Goal: Task Accomplishment & Management: Use online tool/utility

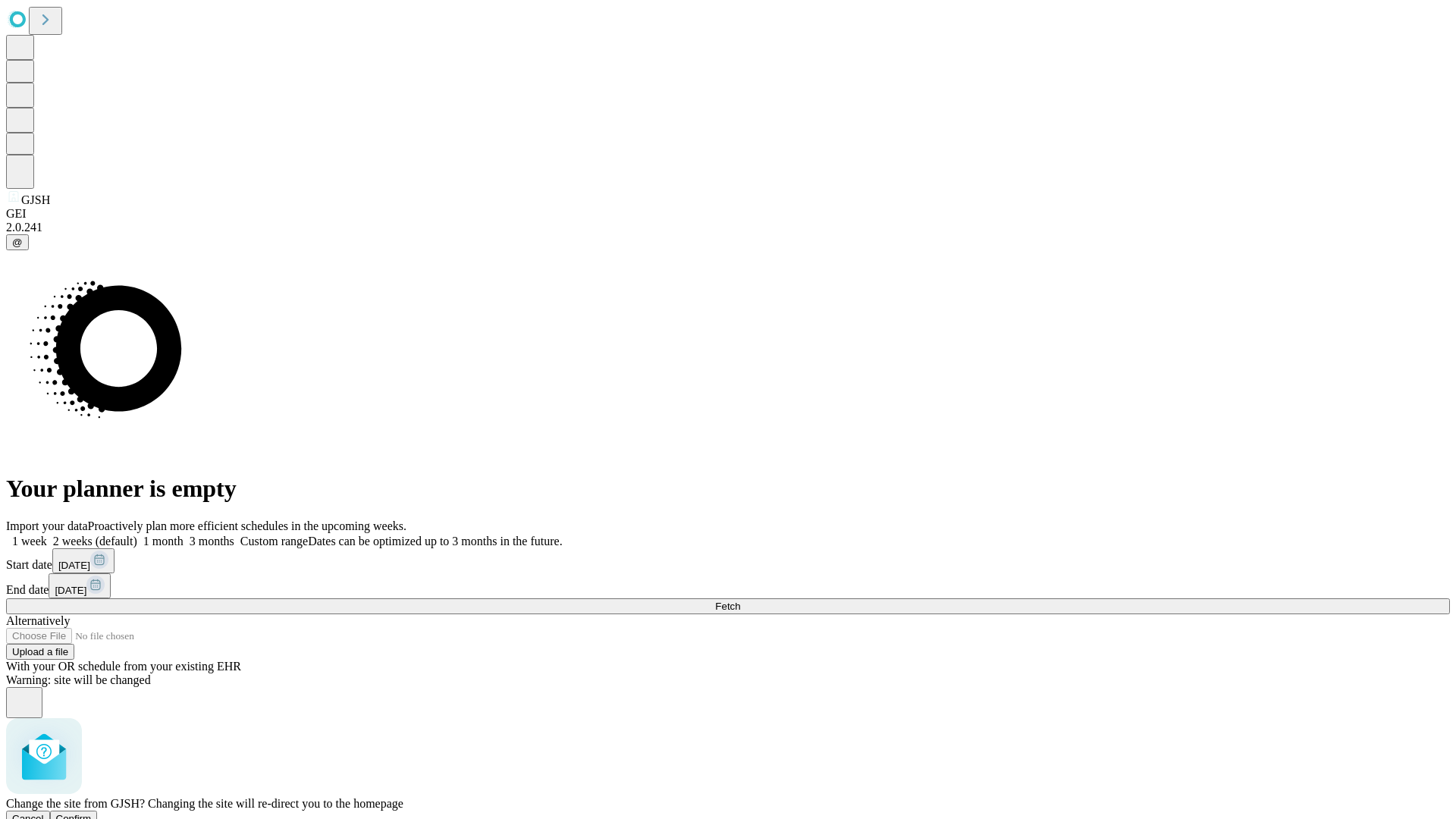
click at [91, 813] on span "Confirm" at bounding box center [74, 818] width 36 height 11
click at [184, 535] on label "1 month" at bounding box center [161, 541] width 46 height 13
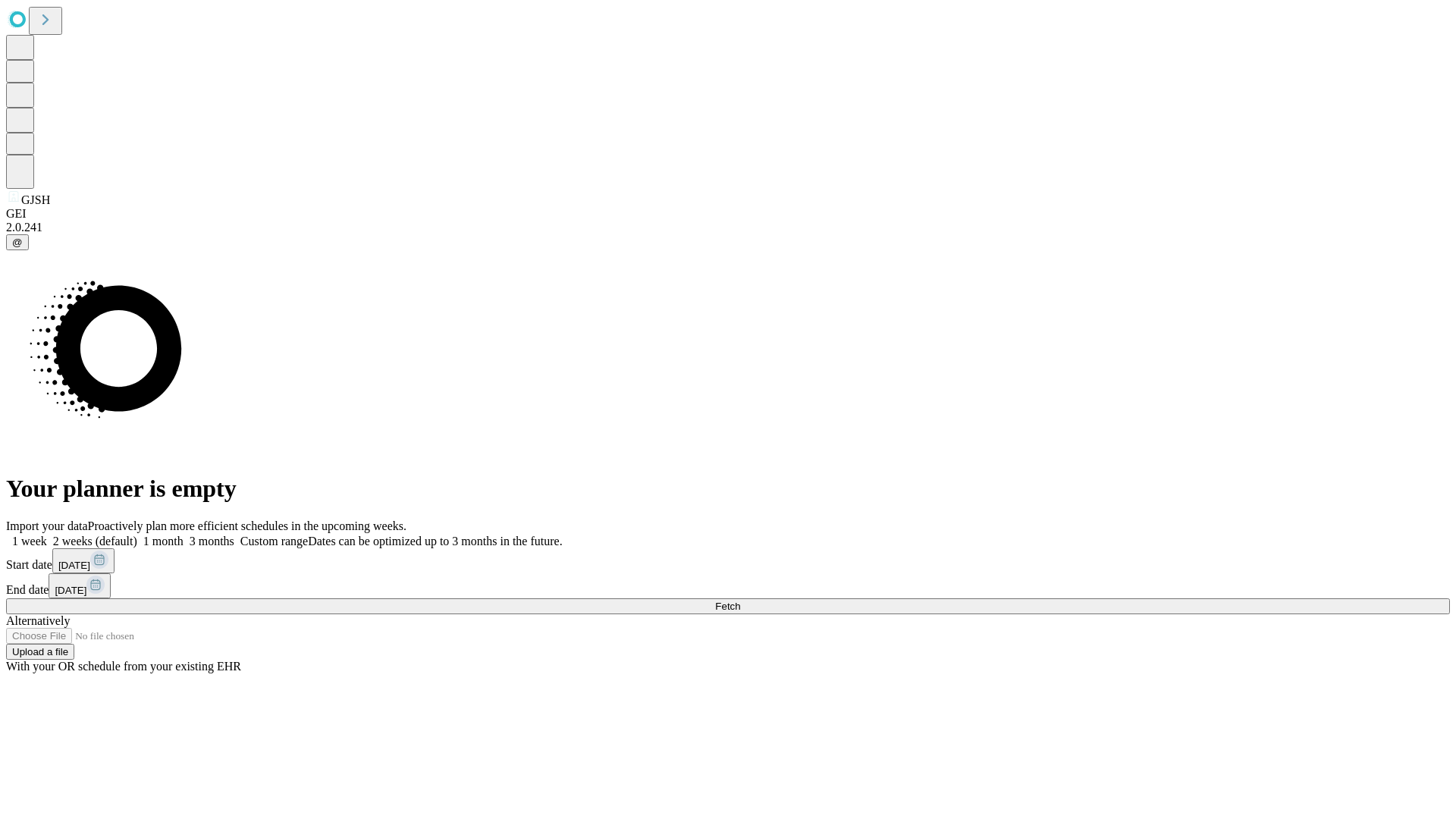
click at [740, 600] on span "Fetch" at bounding box center [727, 606] width 25 height 11
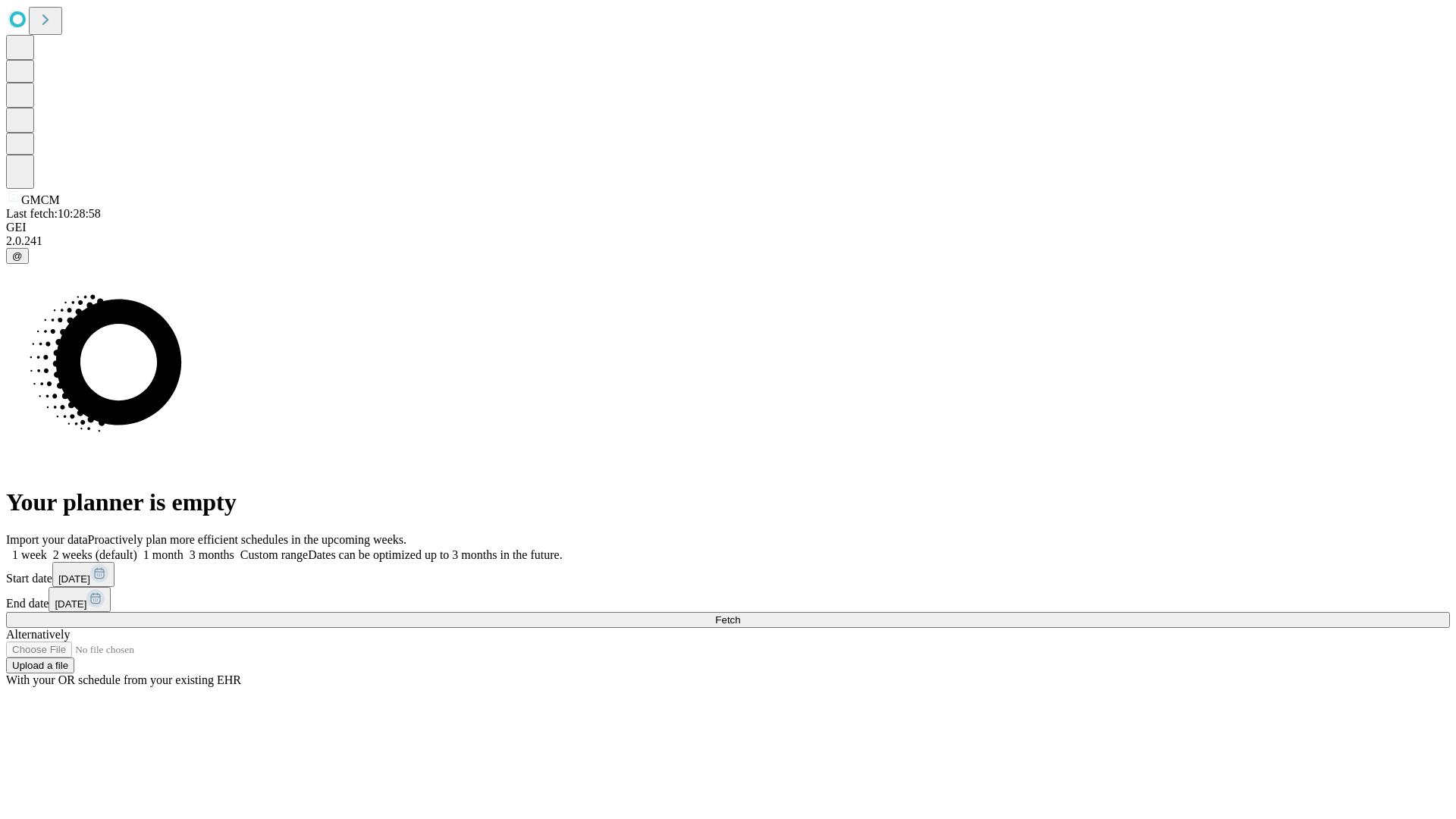
click at [184, 548] on label "1 month" at bounding box center [161, 554] width 46 height 13
click at [740, 614] on span "Fetch" at bounding box center [727, 620] width 25 height 11
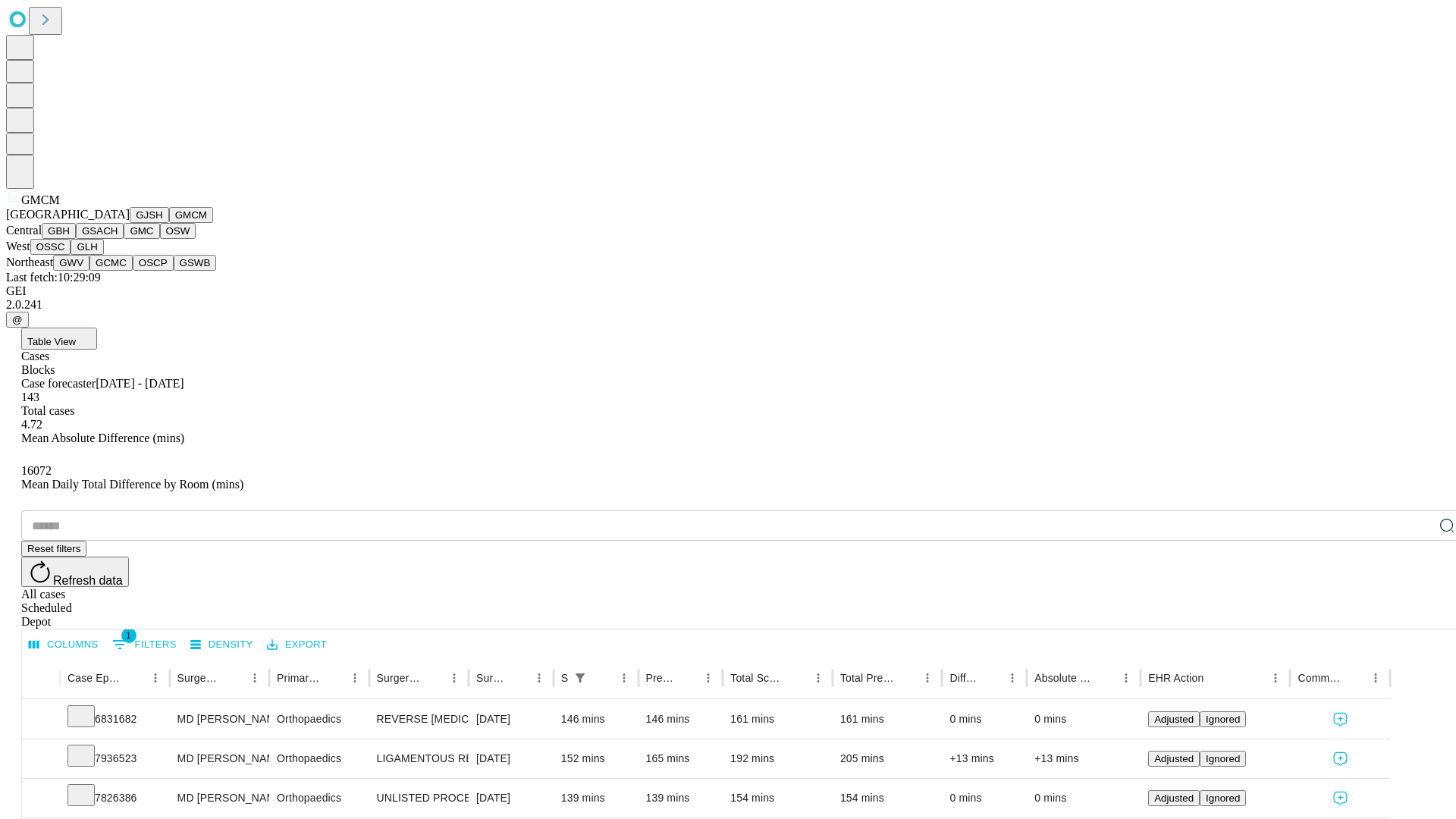
click at [76, 239] on button "GBH" at bounding box center [58, 231] width 34 height 16
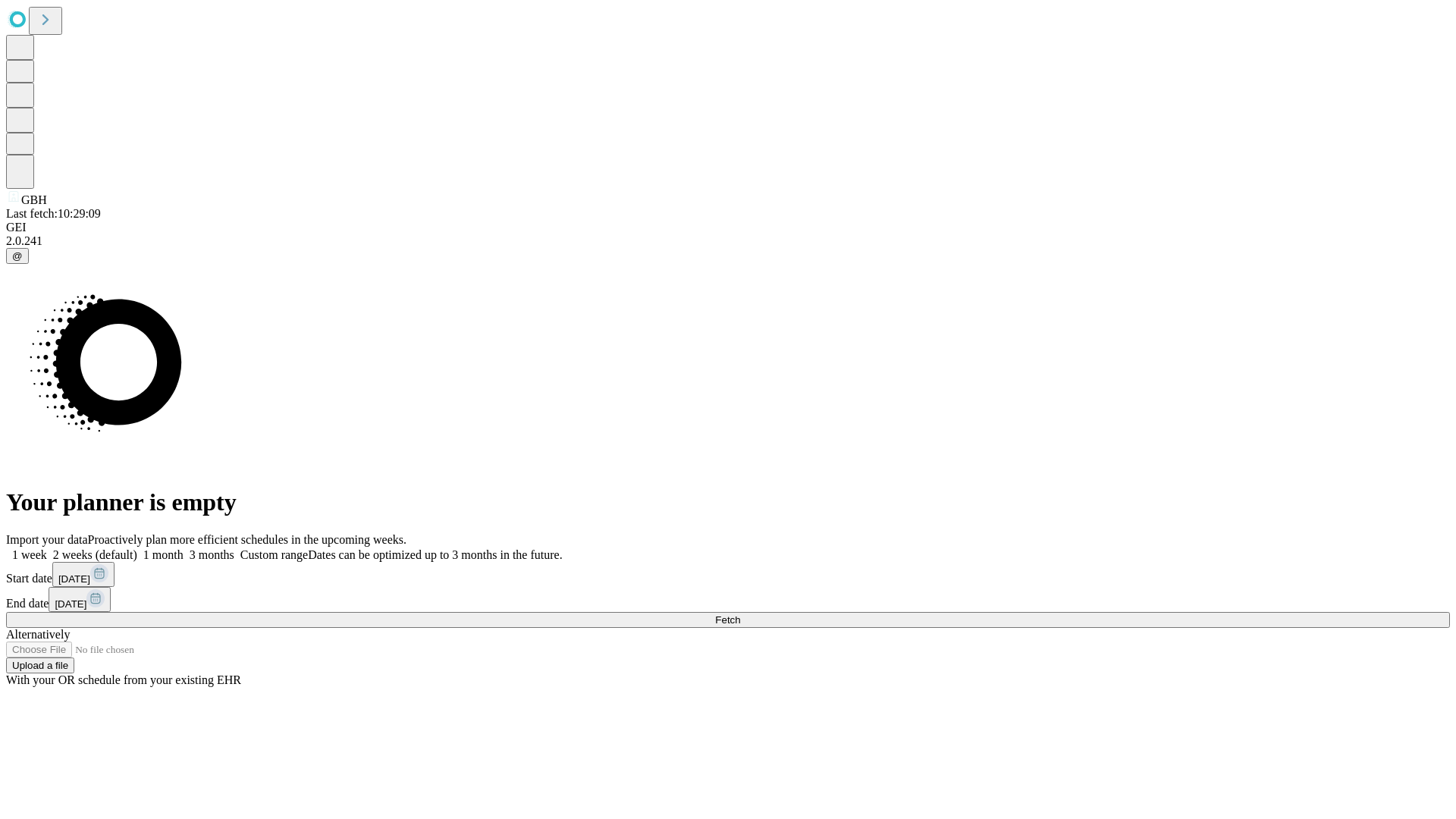
click at [740, 614] on span "Fetch" at bounding box center [727, 620] width 25 height 11
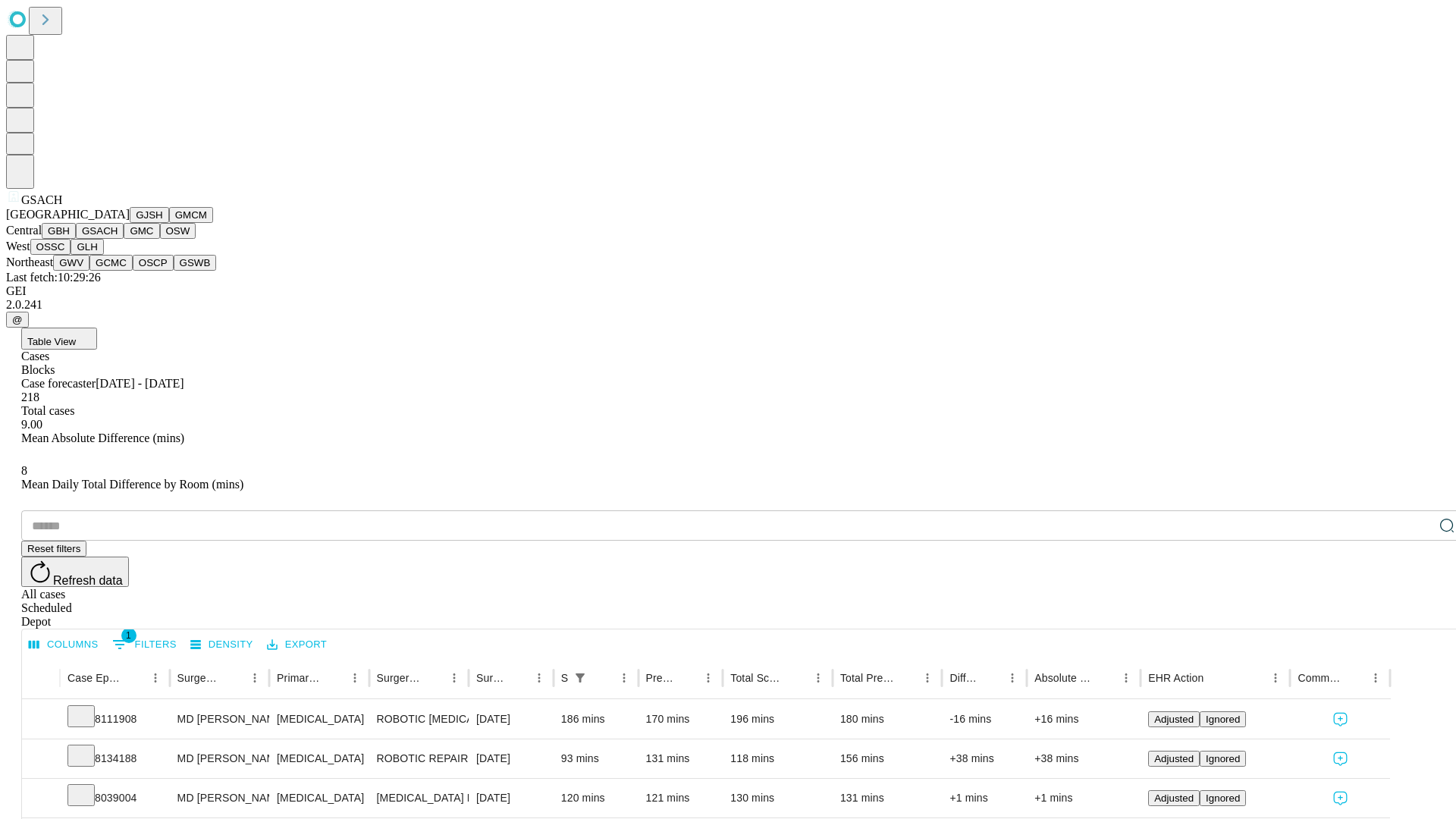
click at [124, 239] on button "GMC" at bounding box center [141, 231] width 36 height 16
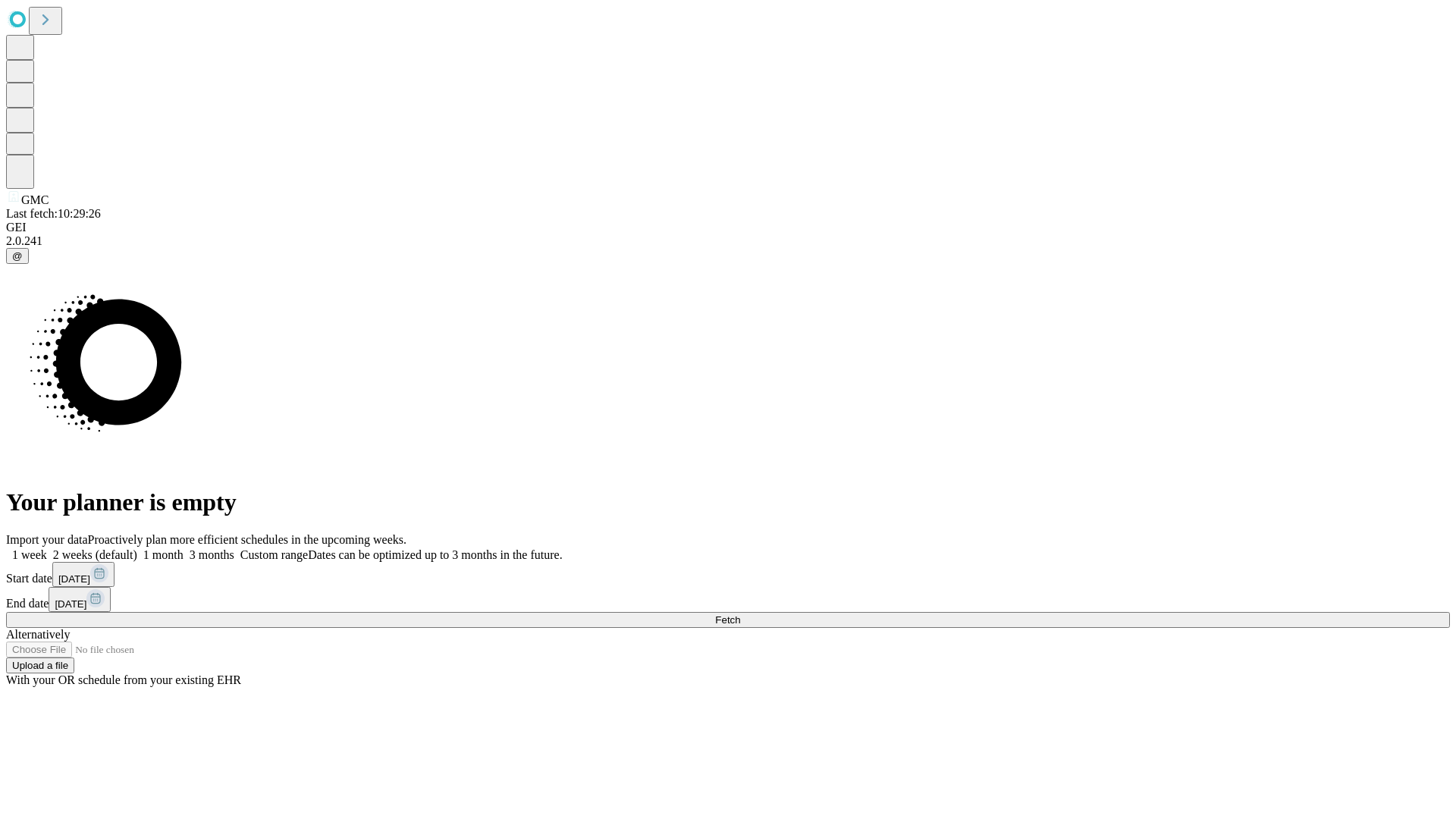
click at [184, 548] on label "1 month" at bounding box center [161, 554] width 46 height 13
click at [740, 614] on span "Fetch" at bounding box center [727, 620] width 25 height 11
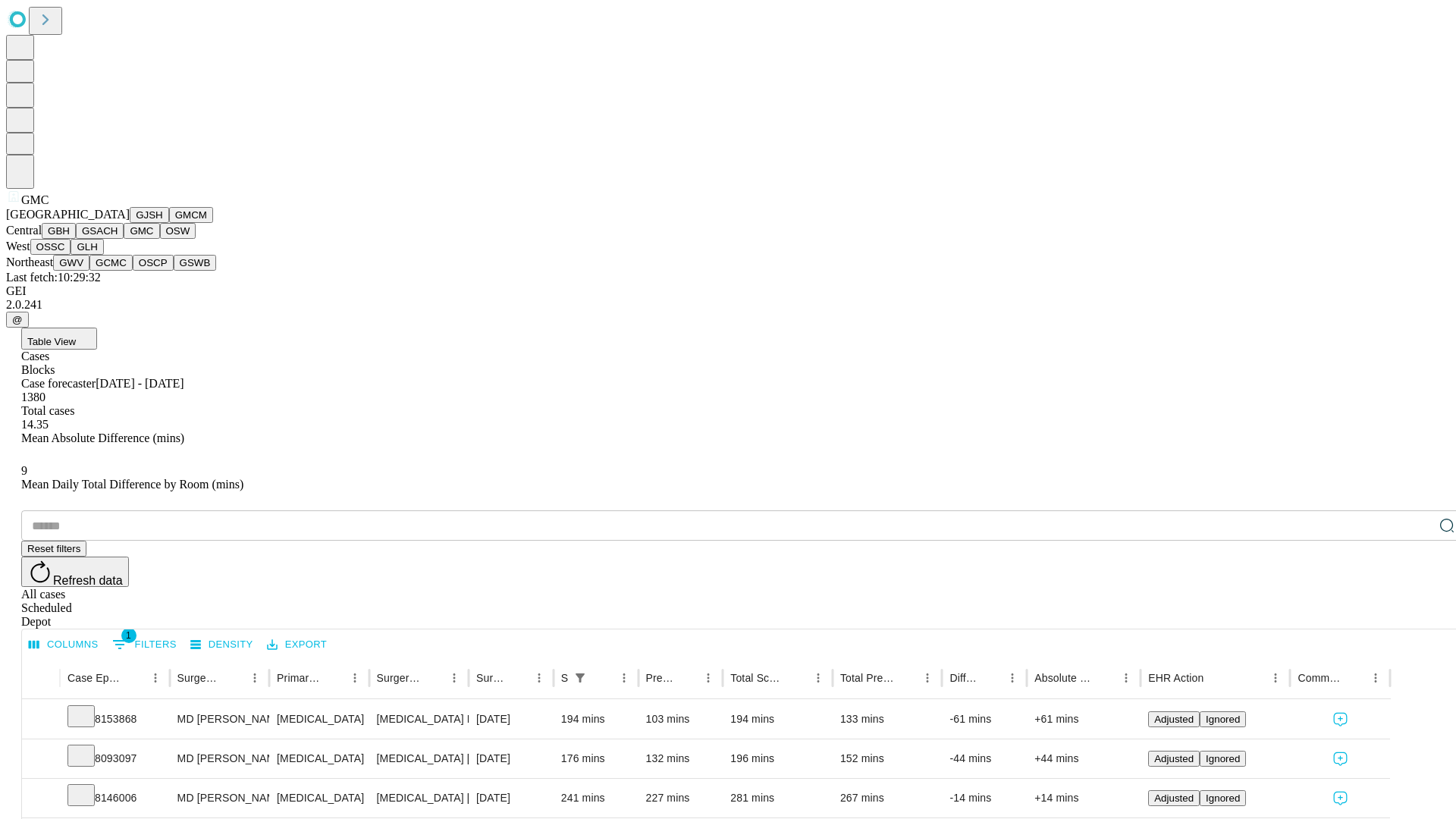
click at [160, 239] on button "OSW" at bounding box center [177, 231] width 36 height 16
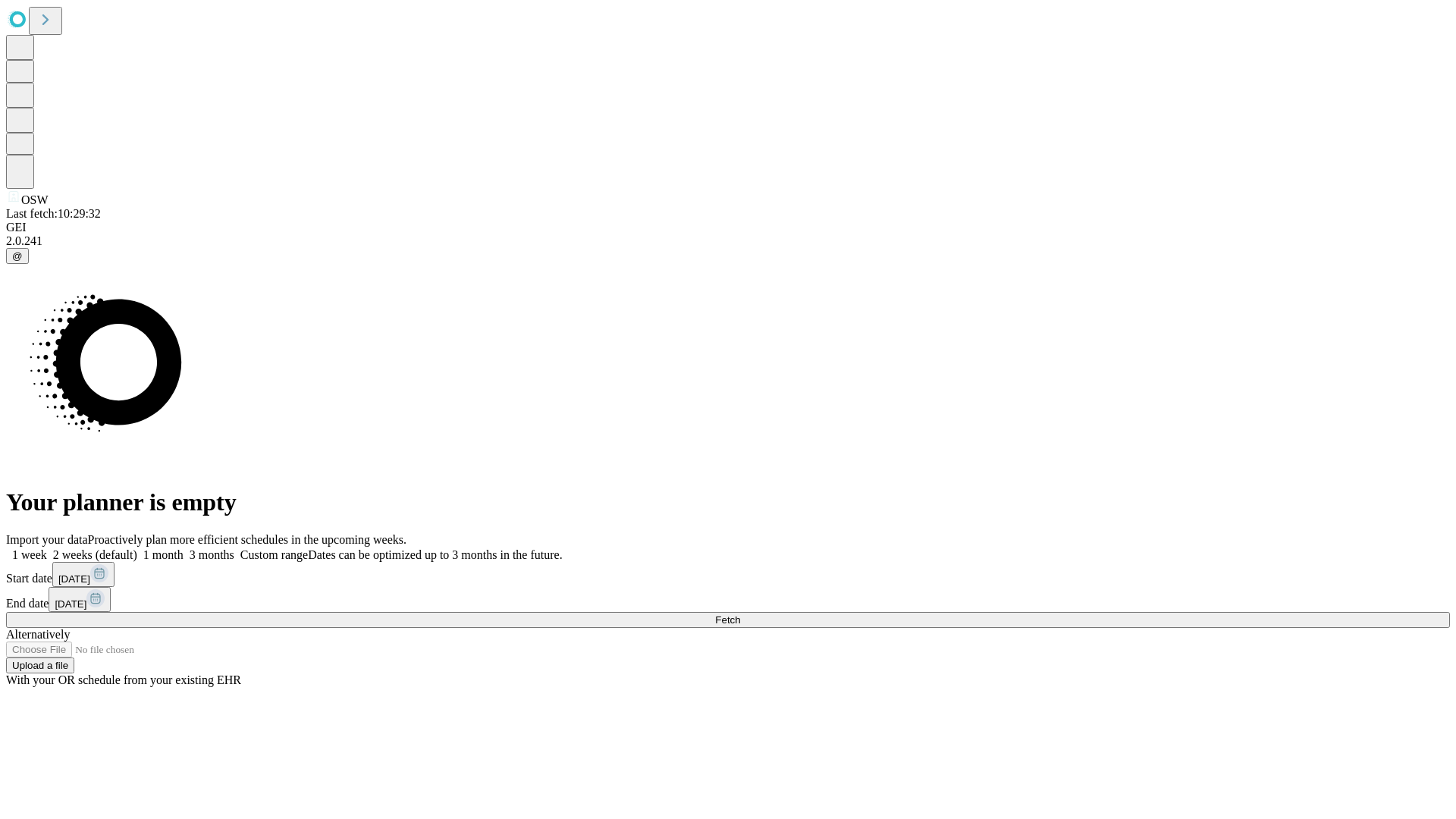
click at [184, 548] on label "1 month" at bounding box center [161, 554] width 46 height 13
click at [740, 614] on span "Fetch" at bounding box center [727, 620] width 25 height 11
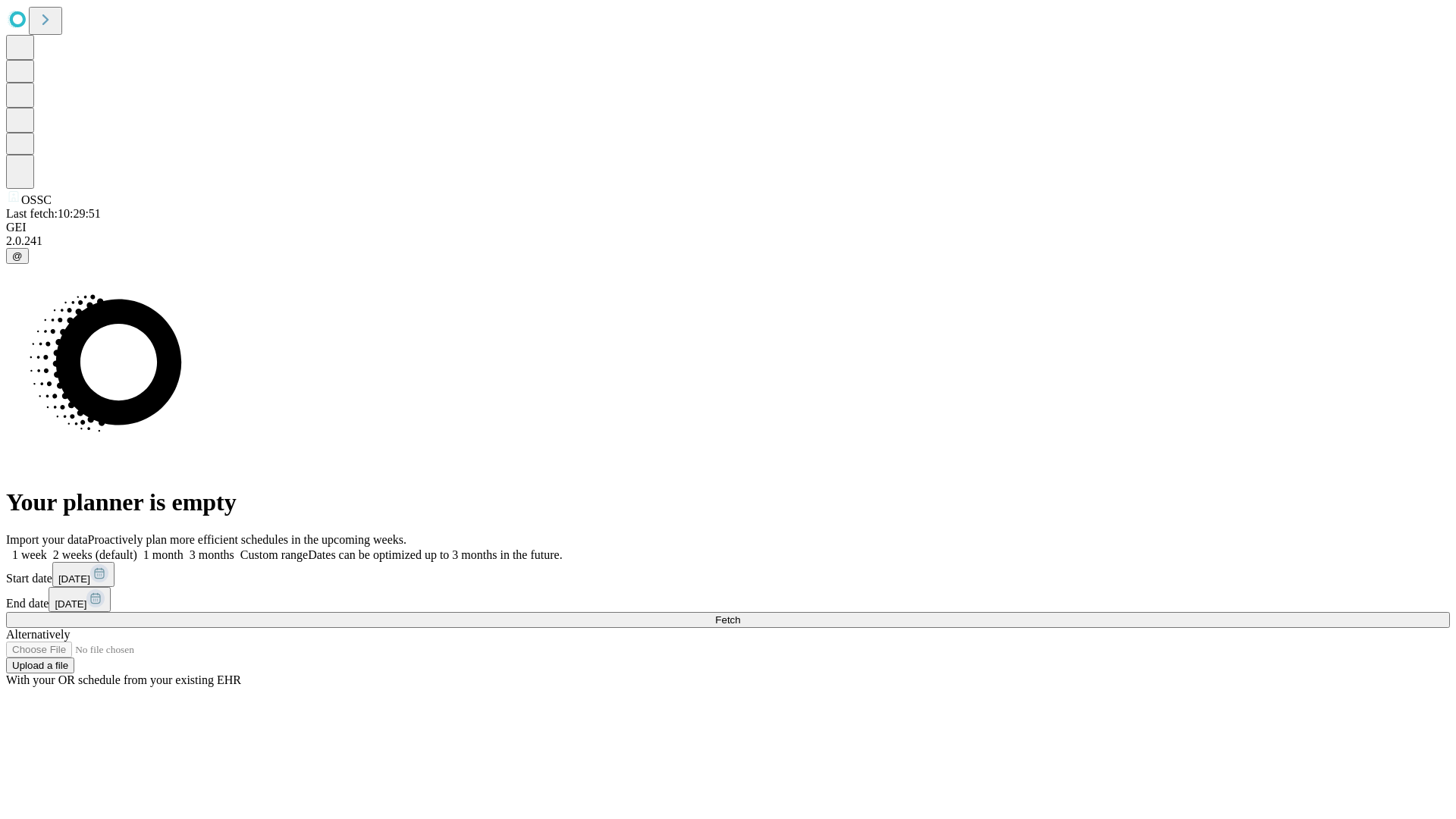
click at [184, 548] on label "1 month" at bounding box center [161, 554] width 46 height 13
click at [740, 614] on span "Fetch" at bounding box center [727, 620] width 25 height 11
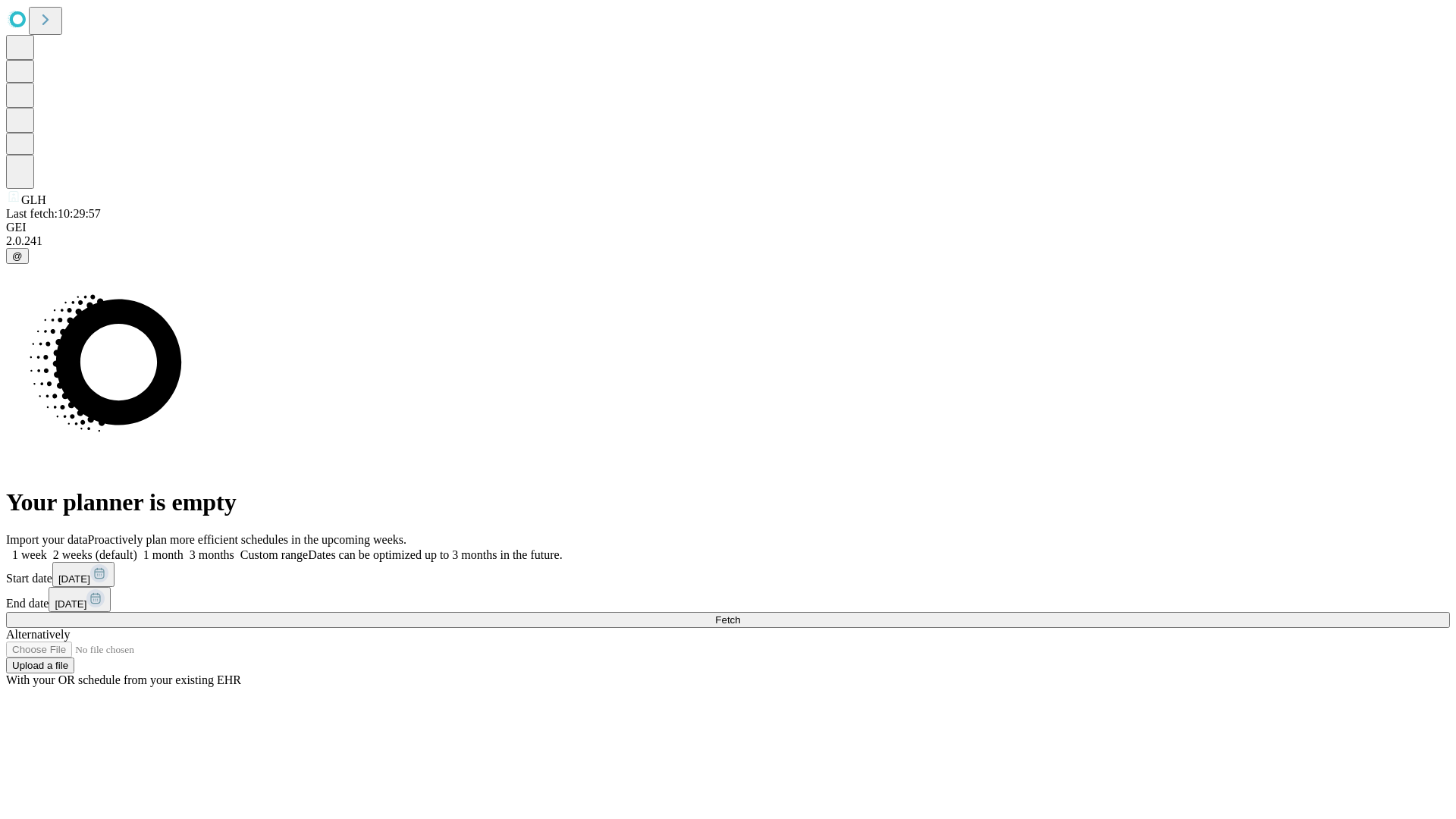
click at [184, 548] on label "1 month" at bounding box center [161, 554] width 46 height 13
click at [740, 614] on span "Fetch" at bounding box center [727, 620] width 25 height 11
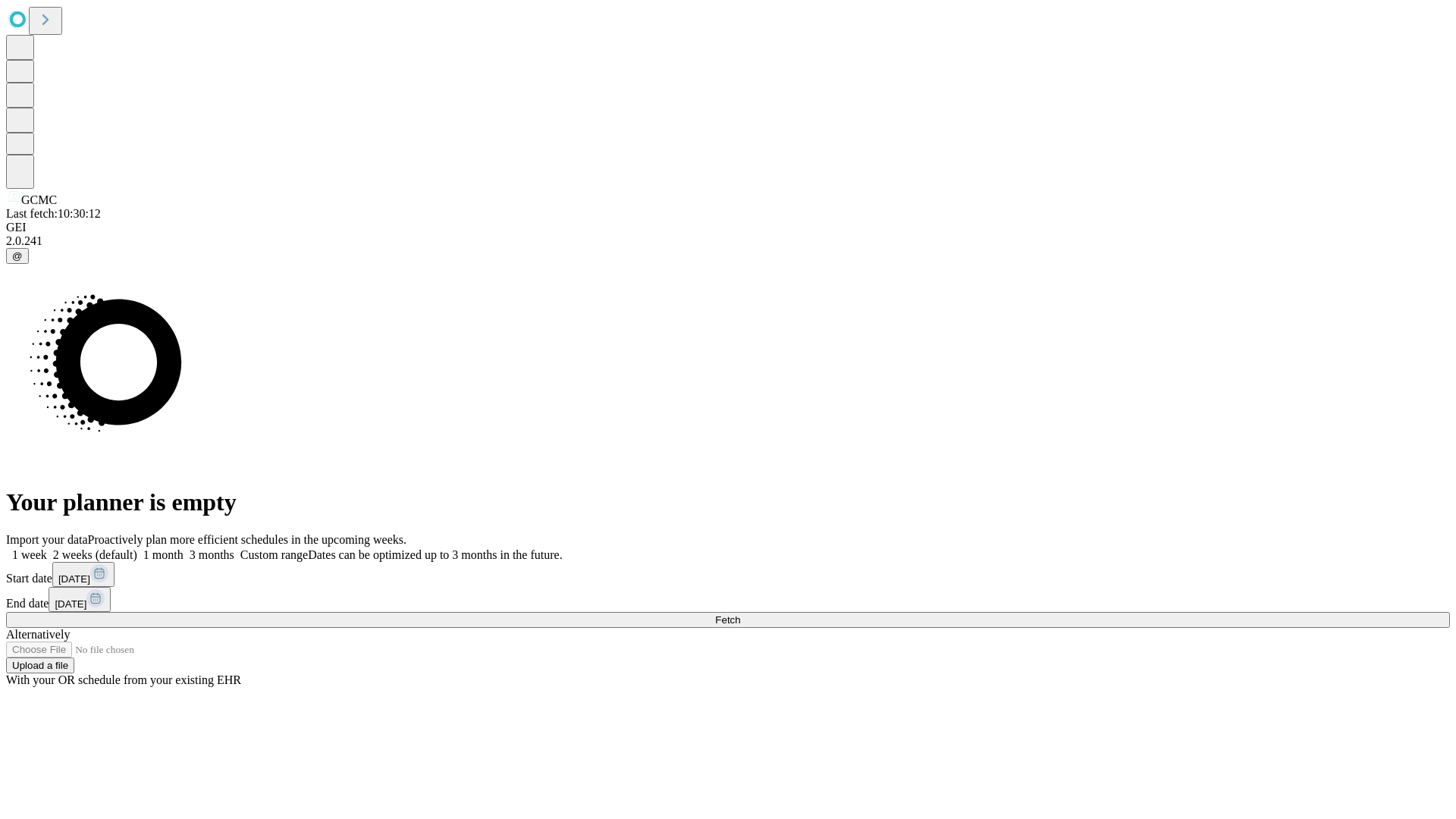
click at [184, 548] on label "1 month" at bounding box center [161, 554] width 46 height 13
click at [740, 614] on span "Fetch" at bounding box center [727, 620] width 25 height 11
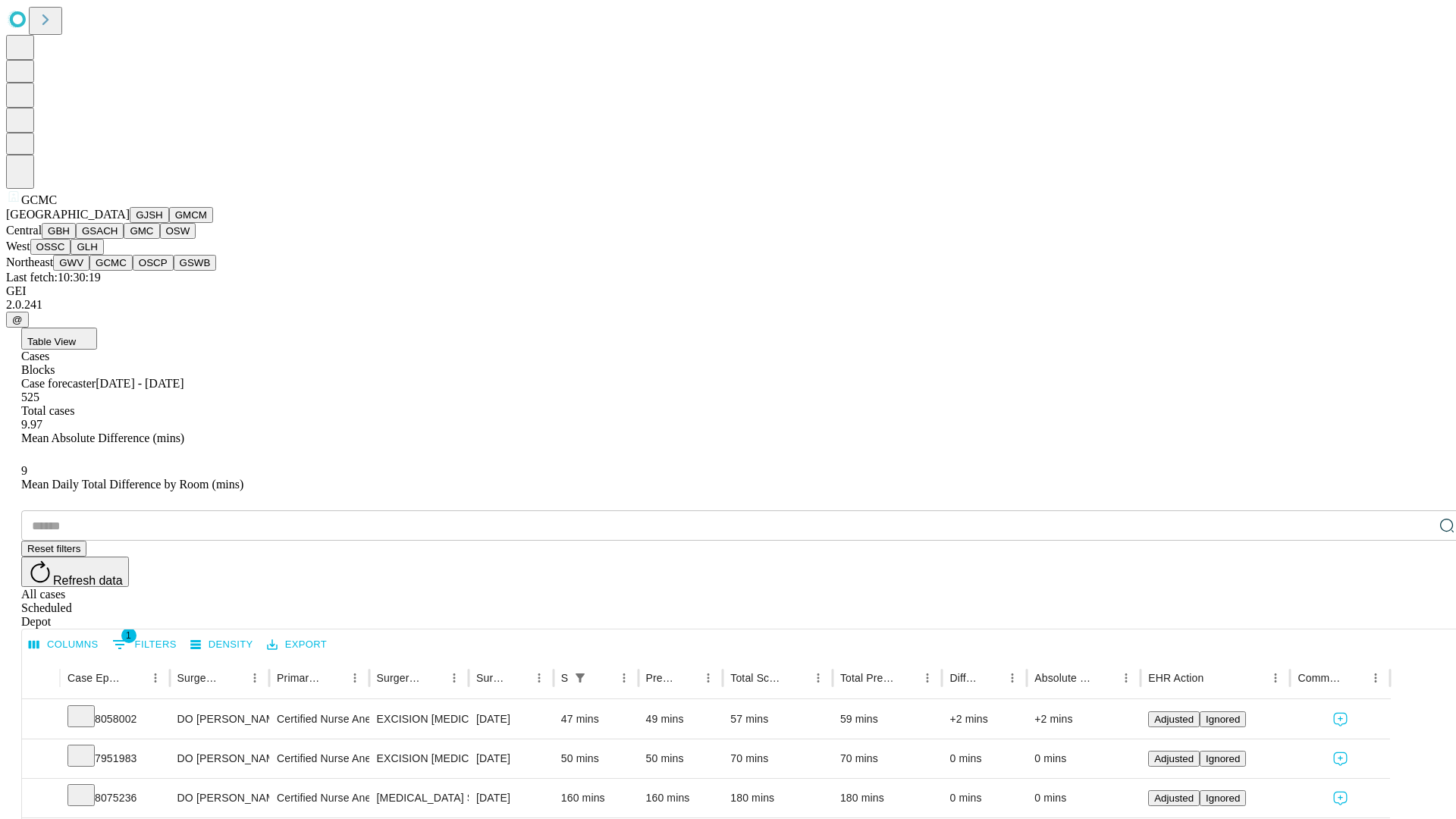
click at [133, 270] on button "OSCP" at bounding box center [153, 262] width 41 height 16
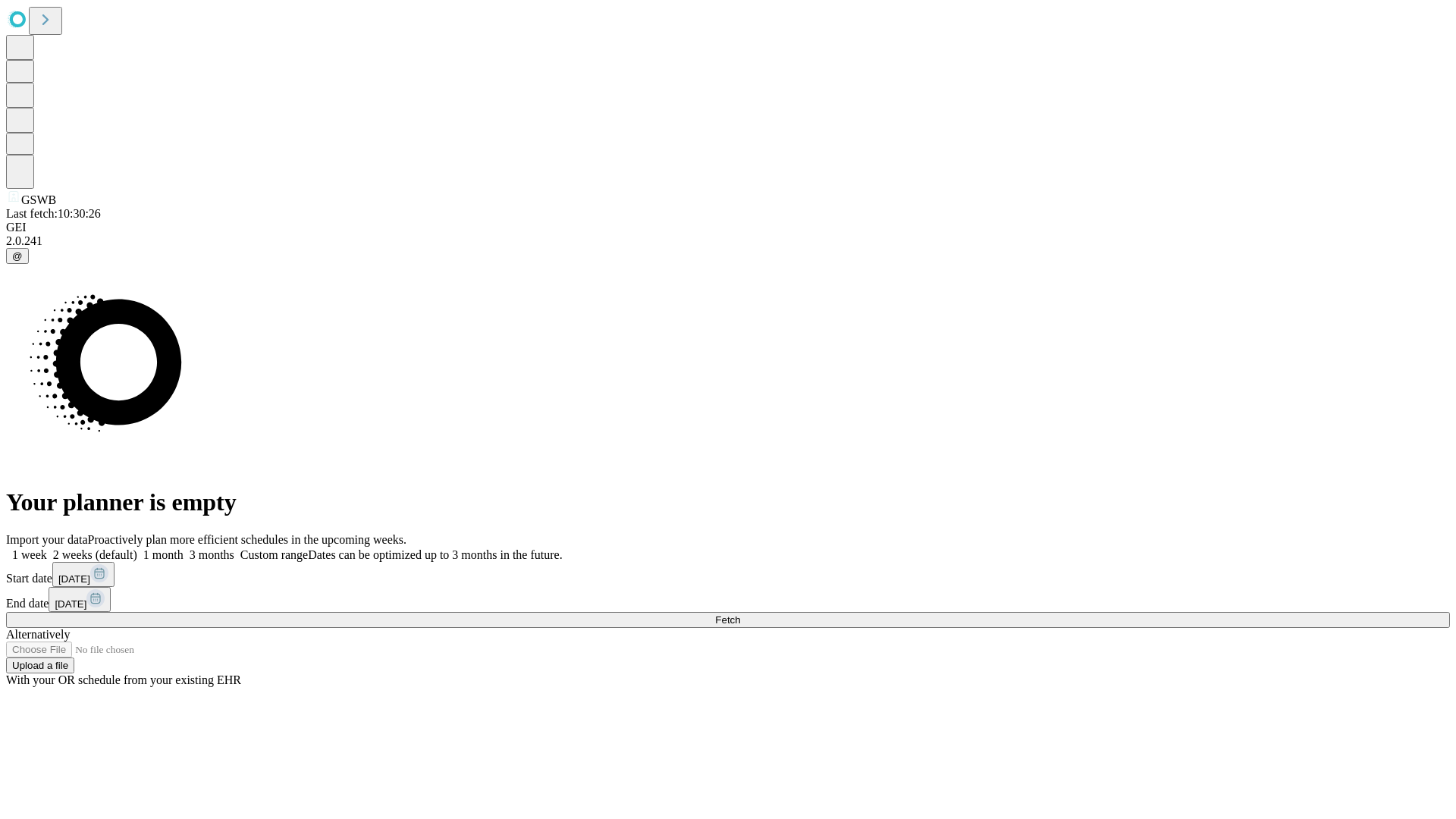
click at [740, 614] on span "Fetch" at bounding box center [727, 620] width 25 height 11
